Goal: Navigation & Orientation: Understand site structure

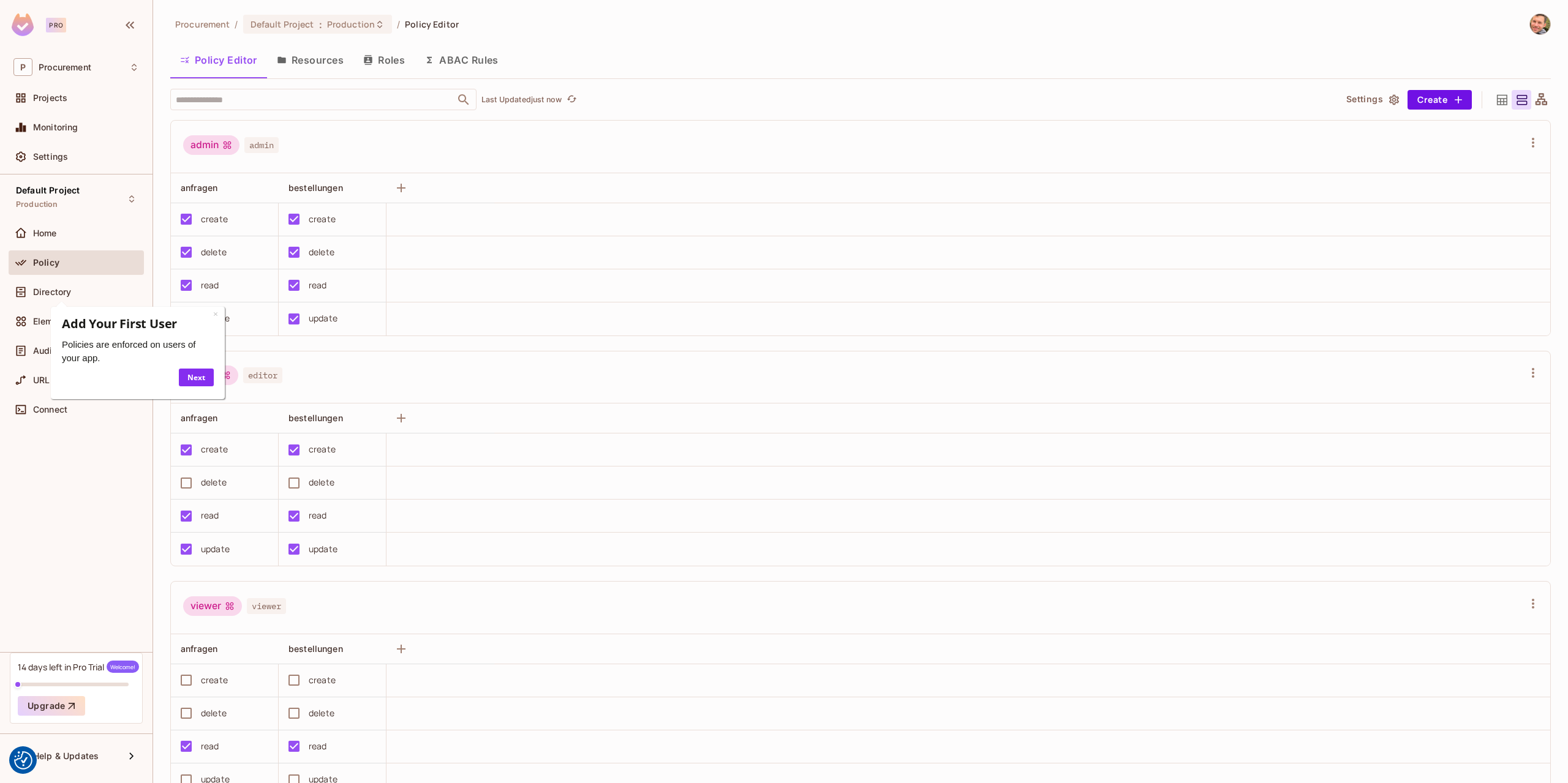
click at [541, 71] on div "Policy Editor Resources Roles ABAC Rules" at bounding box center [860, 60] width 1381 height 31
click at [536, 55] on div "Policy Editor Resources Roles ABAC Rules" at bounding box center [860, 60] width 1381 height 31
click at [539, 45] on div "Policy Editor Resources Roles ABAC Rules" at bounding box center [860, 61] width 1381 height 33
click at [217, 312] on link "×" at bounding box center [215, 313] width 5 height 12
click at [579, 36] on div "Procurement / Default Project : Production / Policy Editor Policy Editor Resour…" at bounding box center [860, 398] width 1381 height 770
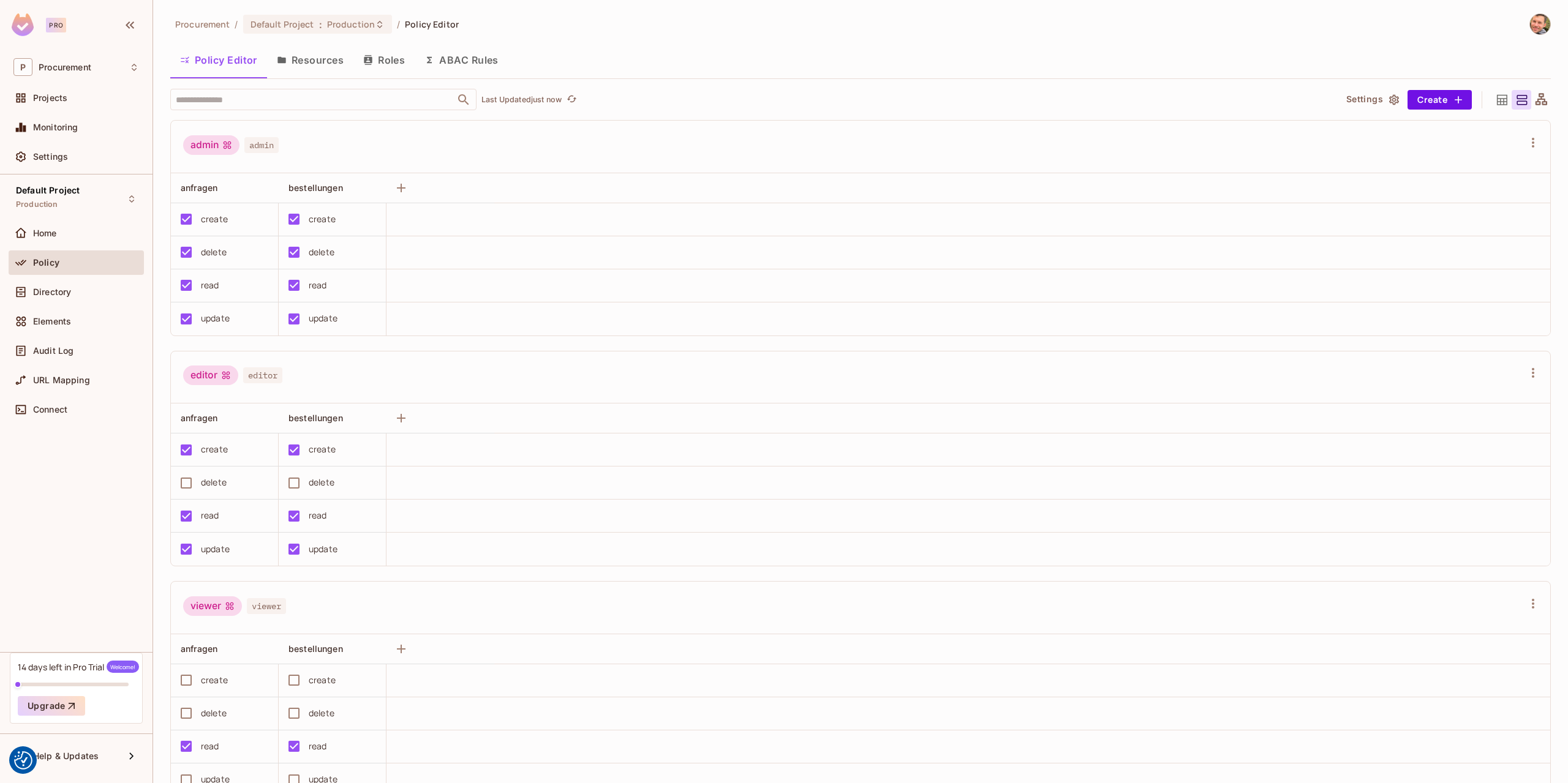
click at [571, 27] on div "Procurement / Default Project : Production / Policy Editor" at bounding box center [860, 24] width 1381 height 21
click at [514, 33] on div "Procurement / Default Project : Production / Policy Editor" at bounding box center [860, 24] width 1381 height 21
click at [519, 33] on div "Procurement / Default Project : Production / Policy Editor" at bounding box center [860, 24] width 1381 height 21
click at [519, 36] on div "Procurement / Default Project : Production / Policy Editor Policy Editor Resour…" at bounding box center [860, 398] width 1381 height 770
click at [519, 39] on div "Procurement / Default Project : Production / Policy Editor Policy Editor Resour…" at bounding box center [860, 398] width 1381 height 770
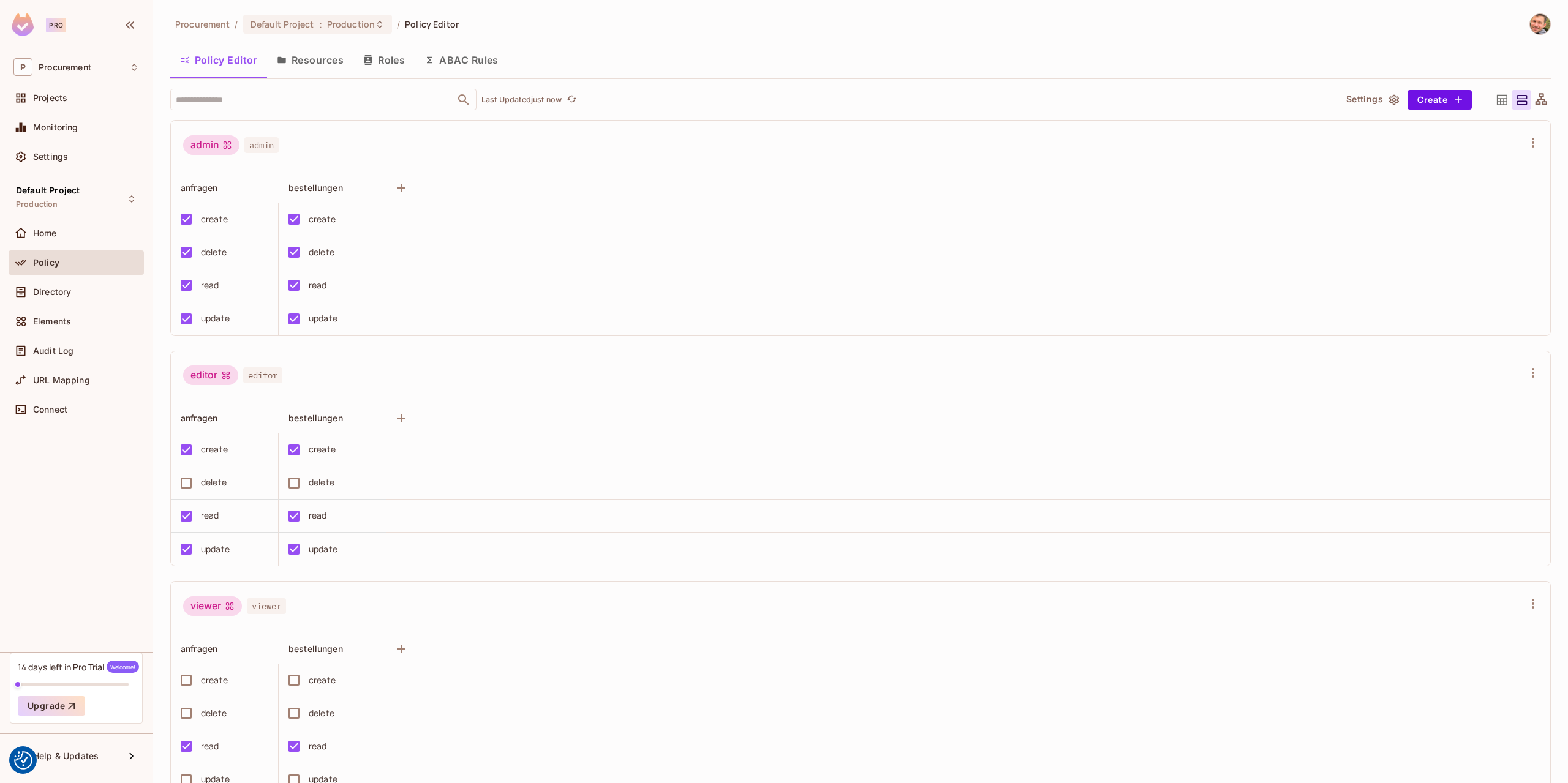
click at [330, 64] on button "Resources" at bounding box center [310, 60] width 87 height 31
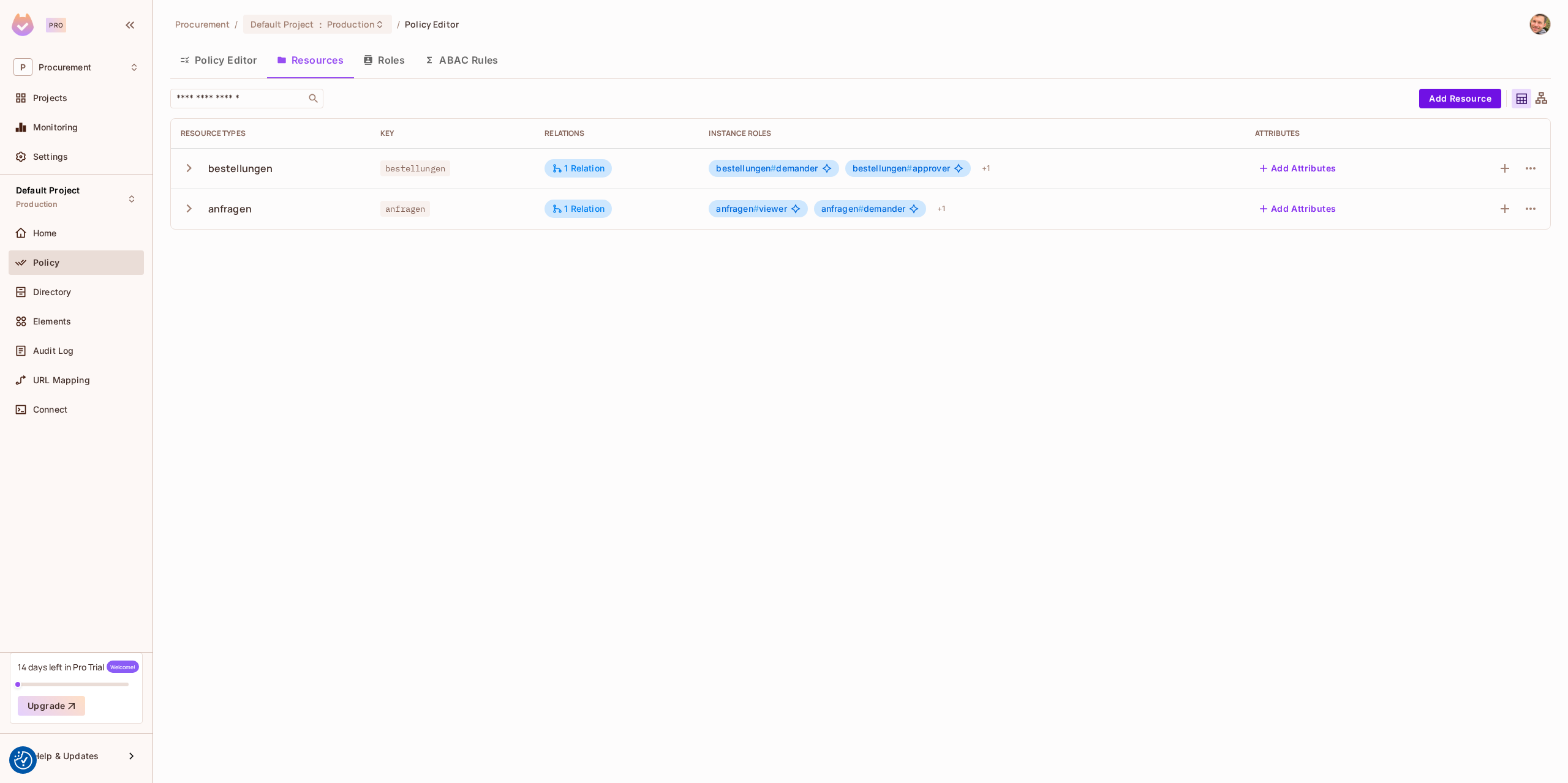
click at [388, 62] on button "Roles" at bounding box center [384, 60] width 61 height 31
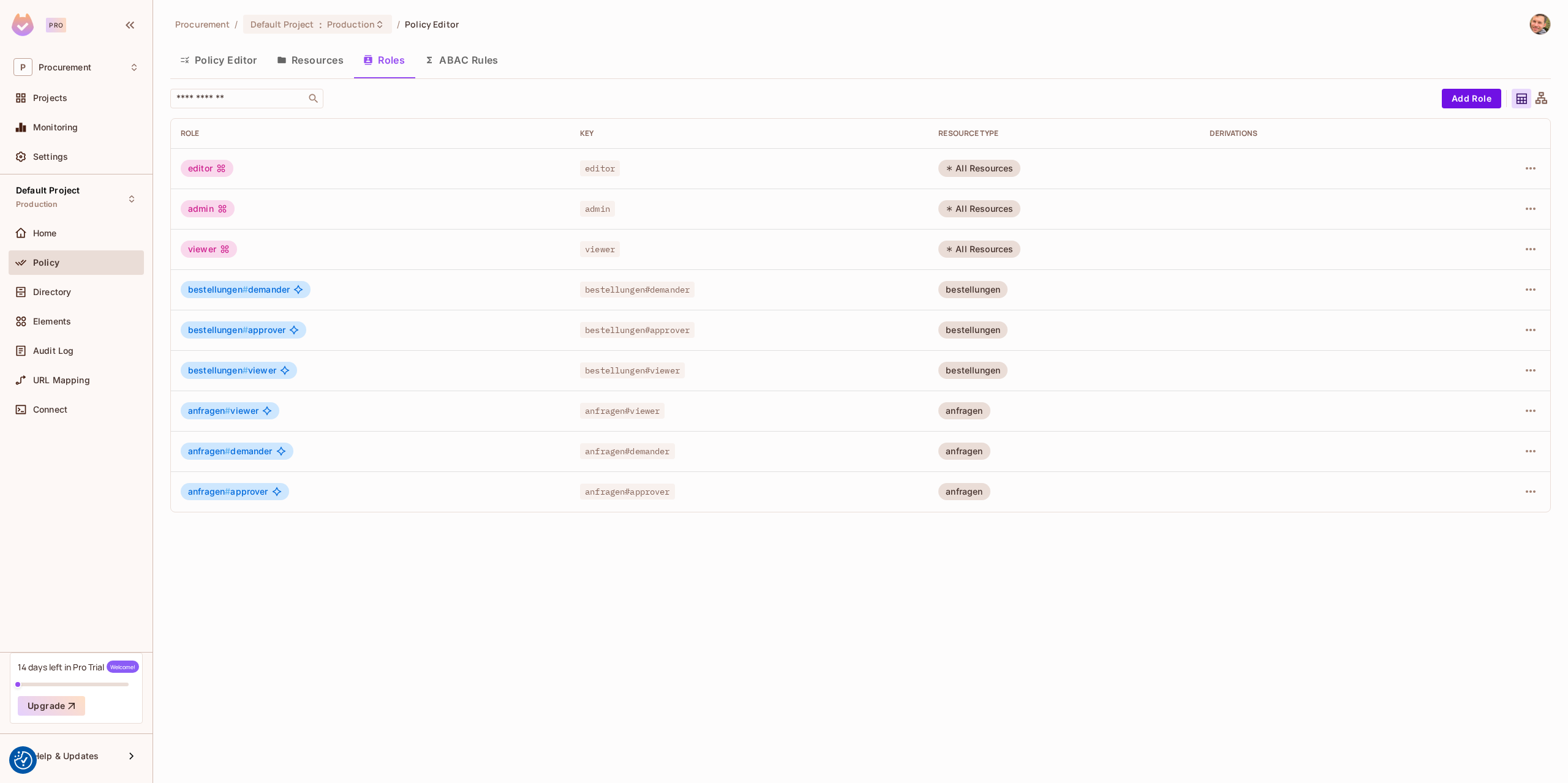
click at [458, 64] on button "ABAC Rules" at bounding box center [462, 60] width 94 height 31
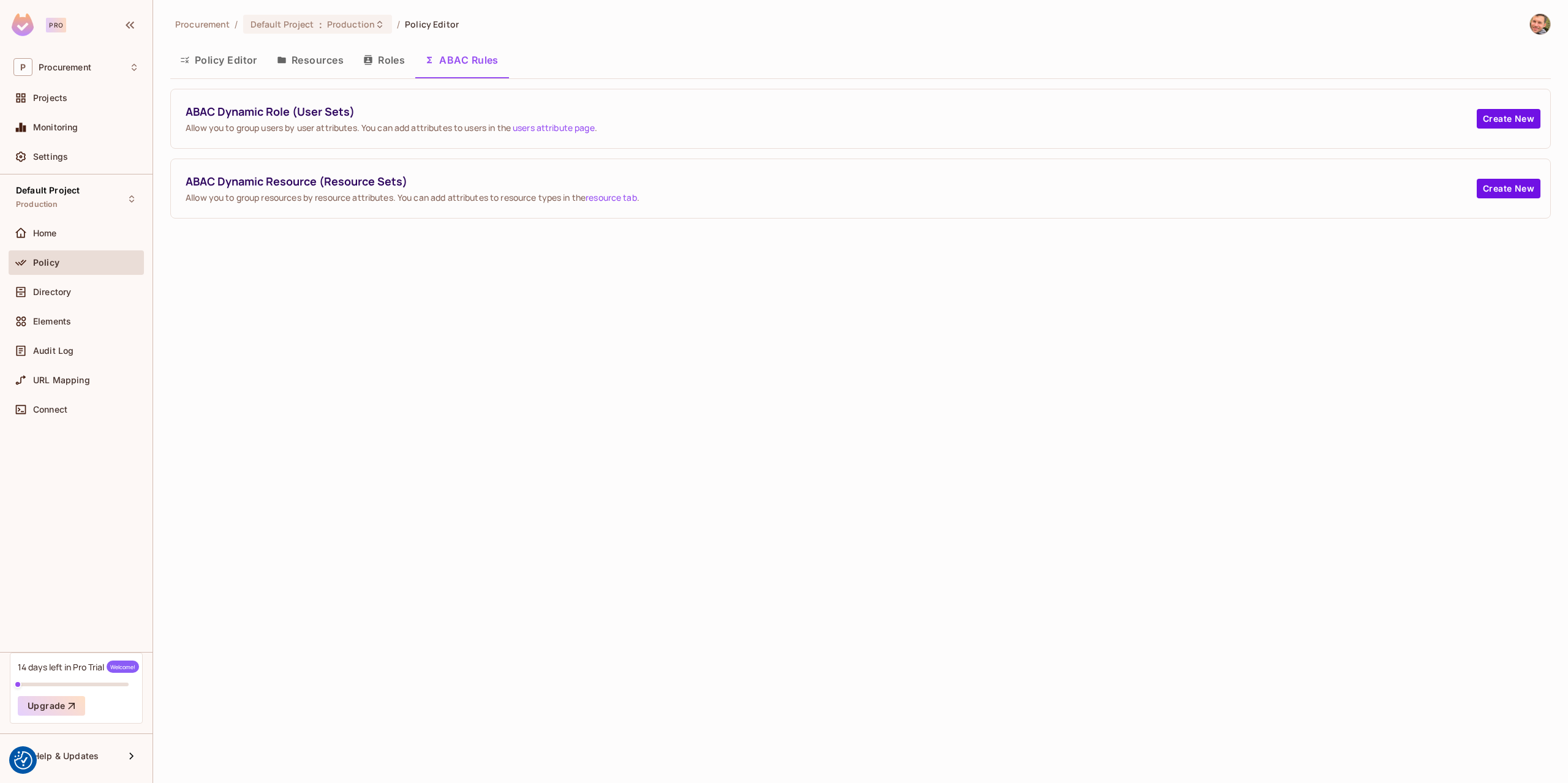
click at [317, 65] on button "Resources" at bounding box center [310, 60] width 87 height 31
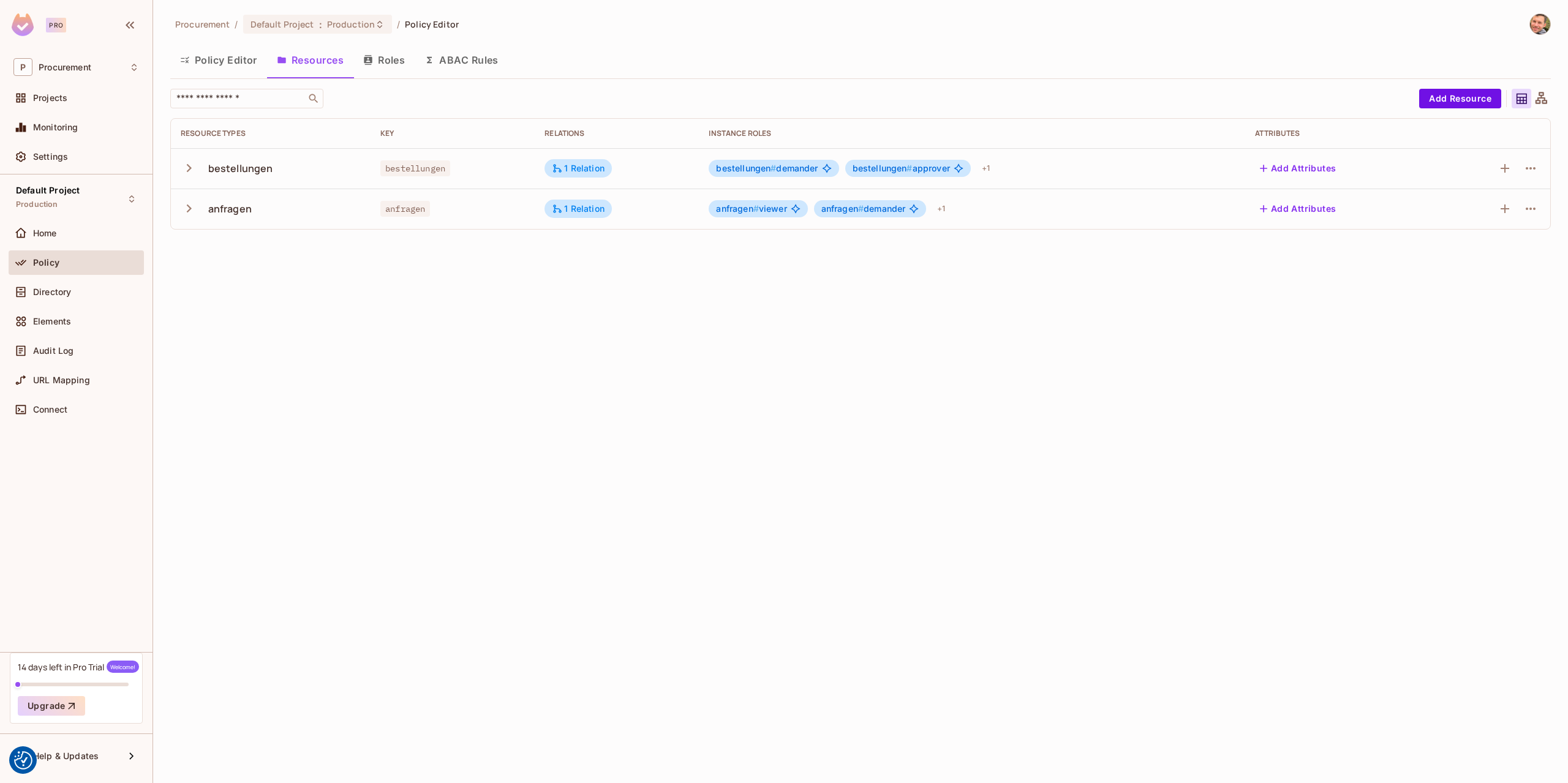
click at [245, 68] on button "Policy Editor" at bounding box center [219, 60] width 97 height 31
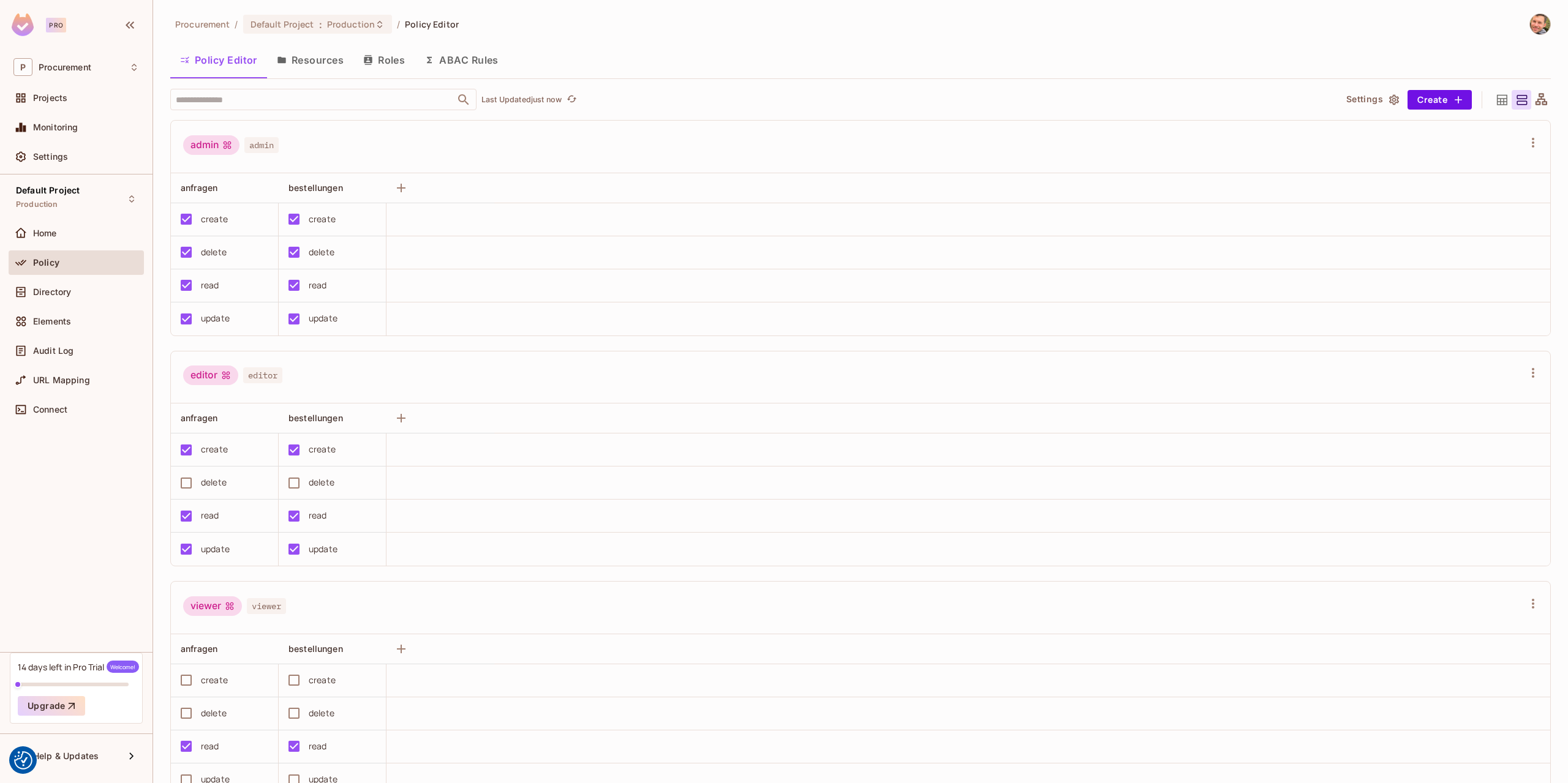
click at [411, 162] on div "admin admin" at bounding box center [860, 146] width 1379 height 52
click at [404, 156] on div "admin admin" at bounding box center [853, 147] width 1340 height 23
click at [1536, 99] on icon at bounding box center [1541, 99] width 12 height 12
